Goal: Transaction & Acquisition: Purchase product/service

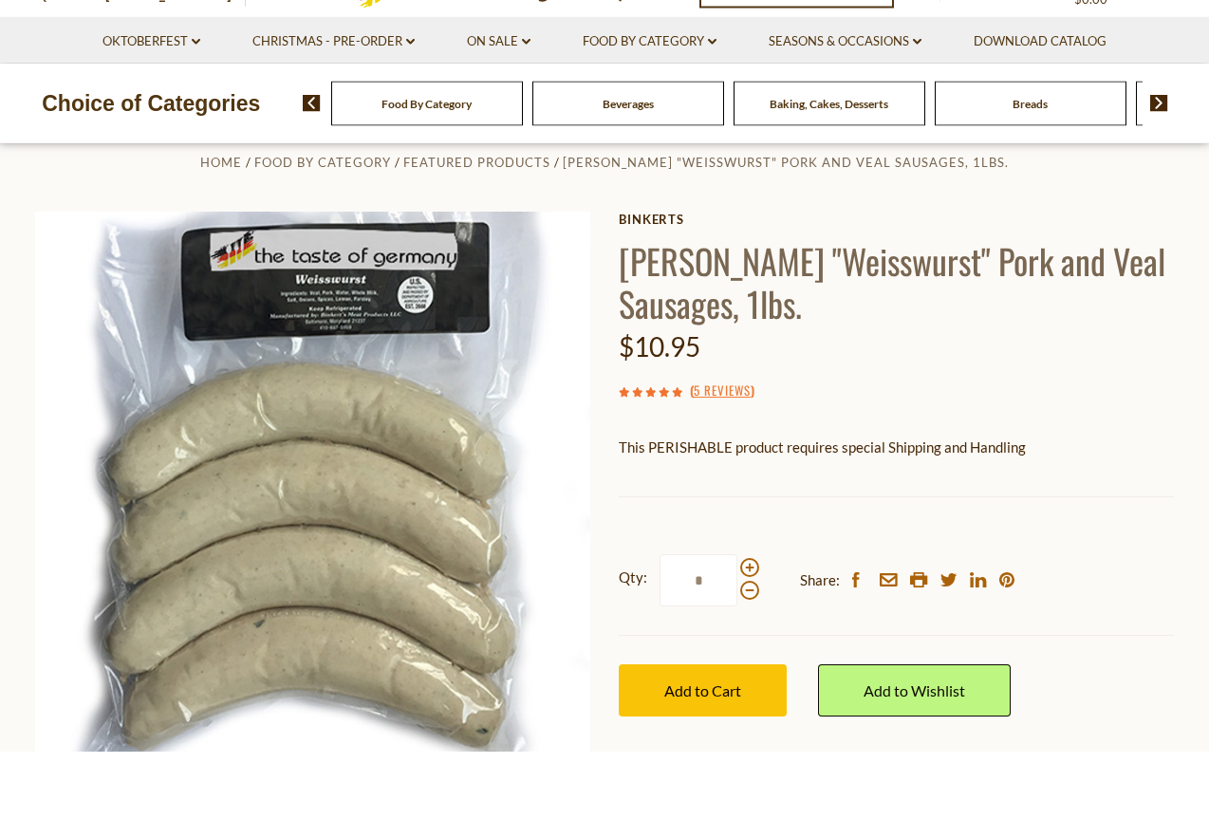
scroll to position [48, 0]
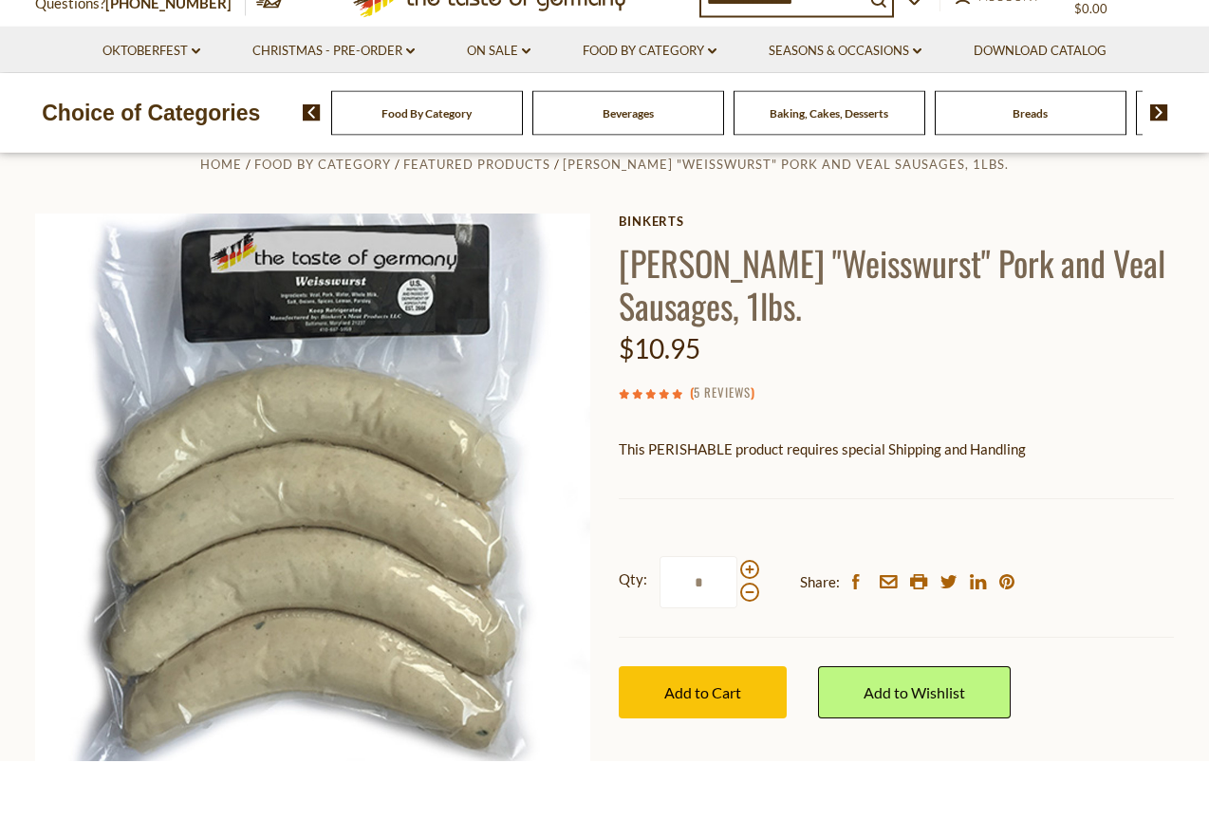
click at [739, 441] on link "5 Reviews" at bounding box center [722, 451] width 57 height 21
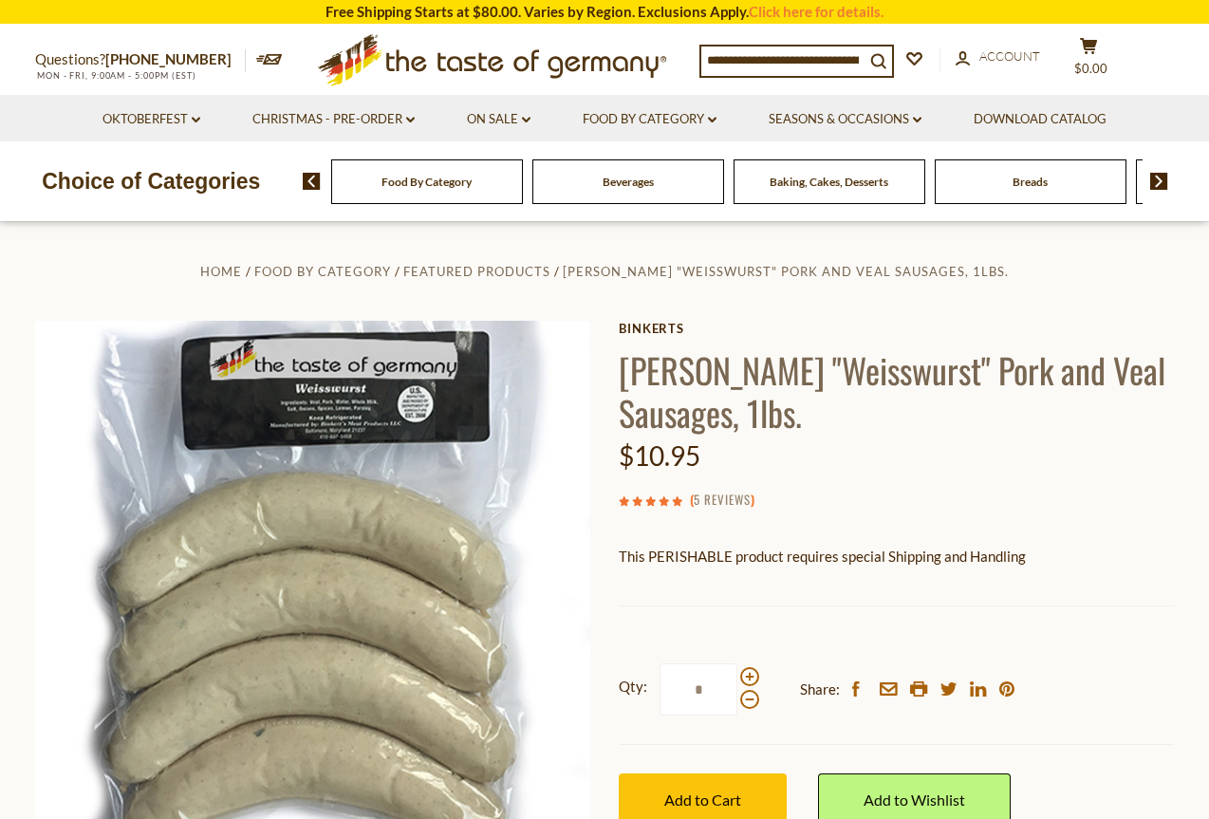
click at [738, 499] on link "5 Reviews" at bounding box center [722, 500] width 57 height 21
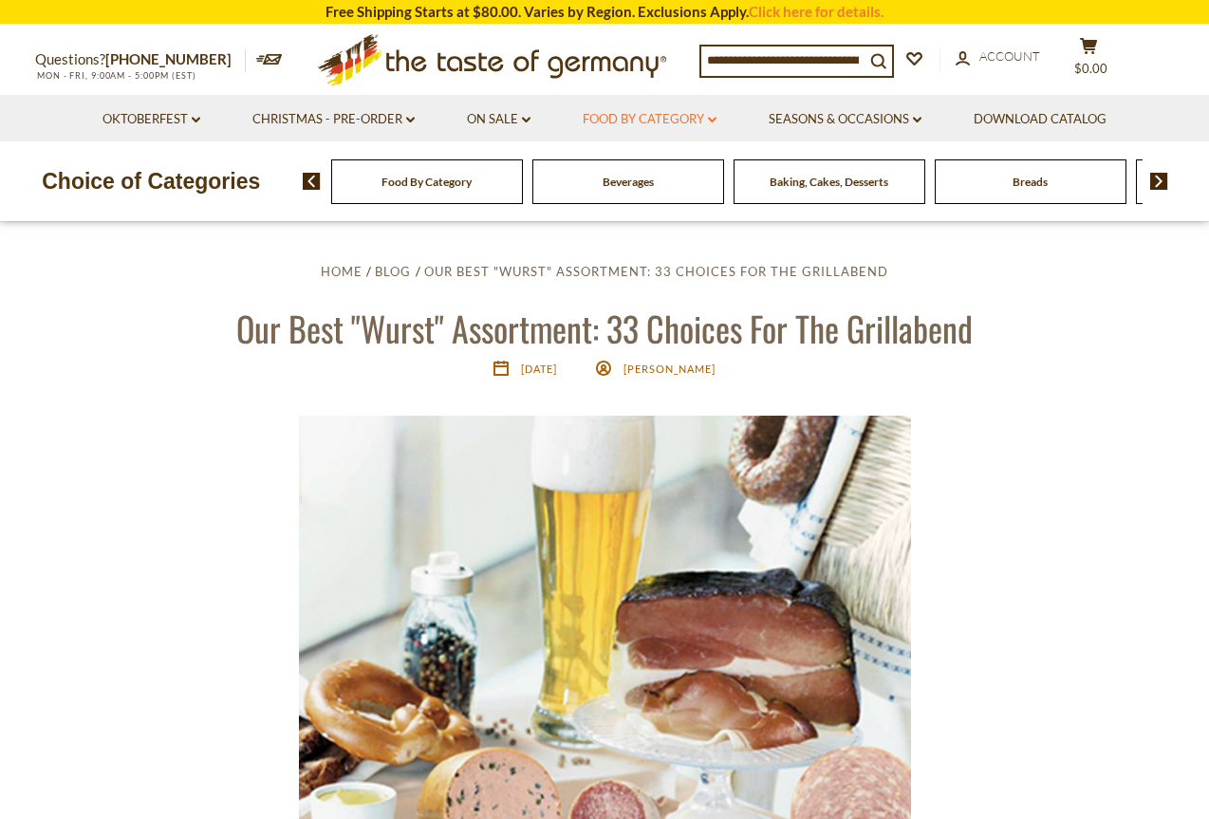
click at [717, 119] on icon at bounding box center [712, 120] width 9 height 6
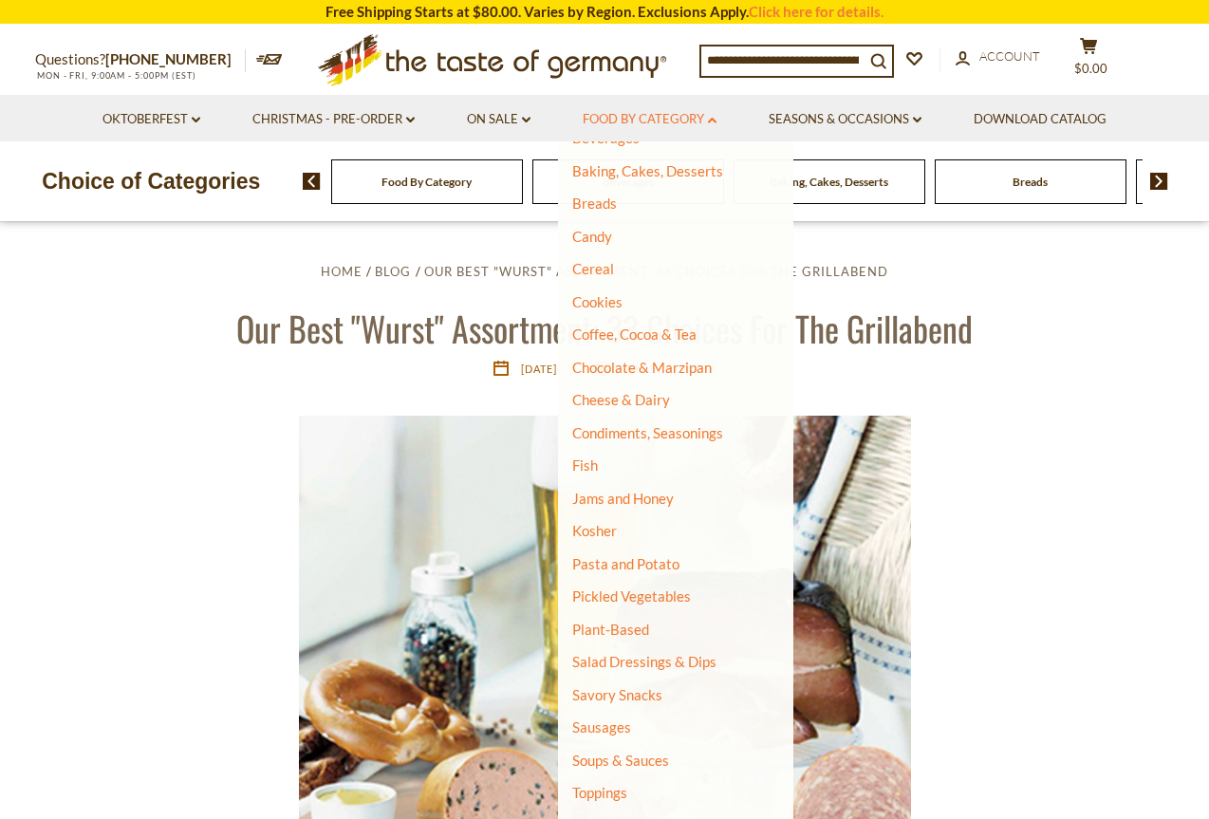
scroll to position [128, 0]
click at [606, 719] on link "Sausages" at bounding box center [601, 727] width 59 height 17
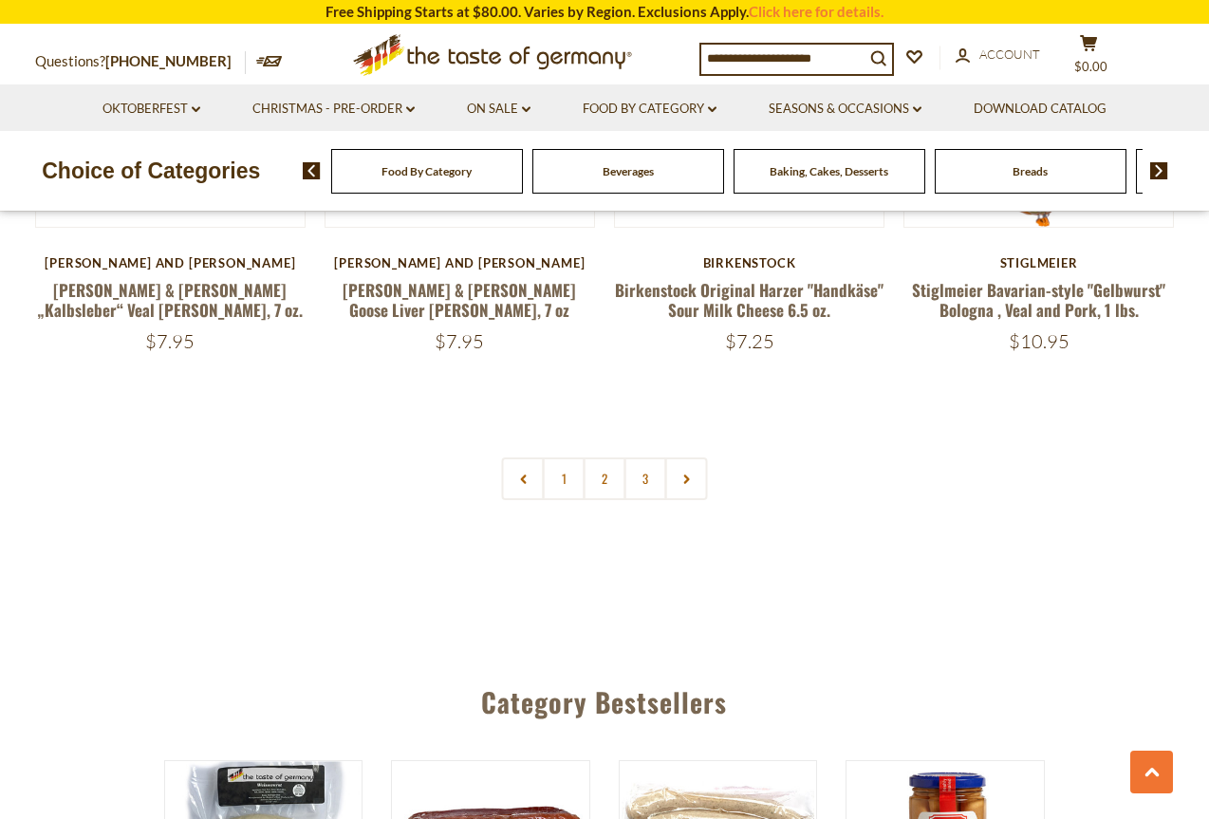
scroll to position [4664, 0]
